Goal: Task Accomplishment & Management: Manage account settings

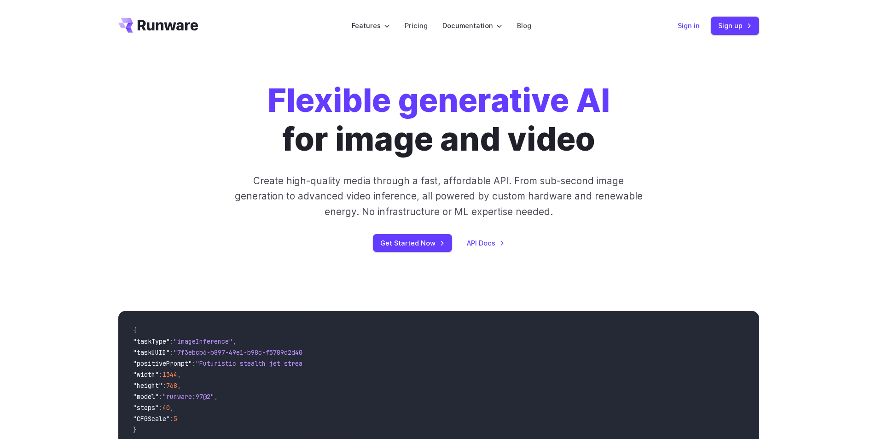
drag, startPoint x: 0, startPoint y: 0, endPoint x: 688, endPoint y: 25, distance: 688.1
click at [688, 25] on link "Sign in" at bounding box center [689, 25] width 22 height 11
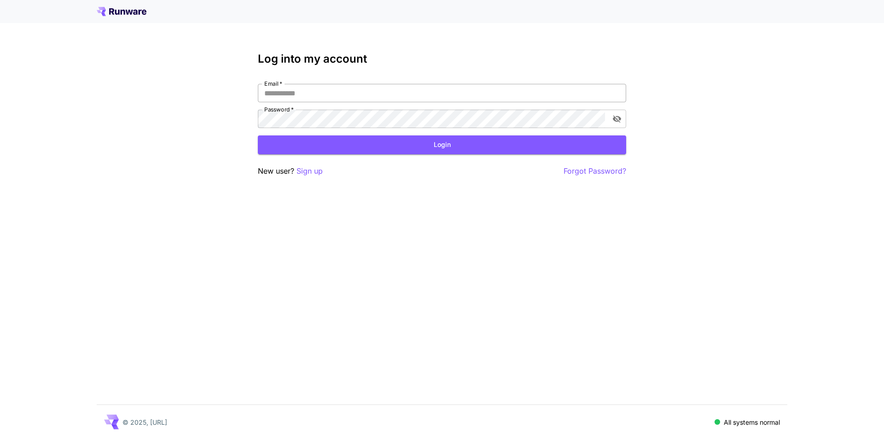
click at [310, 93] on input "Email   *" at bounding box center [442, 93] width 368 height 18
